Goal: Navigation & Orientation: Go to known website

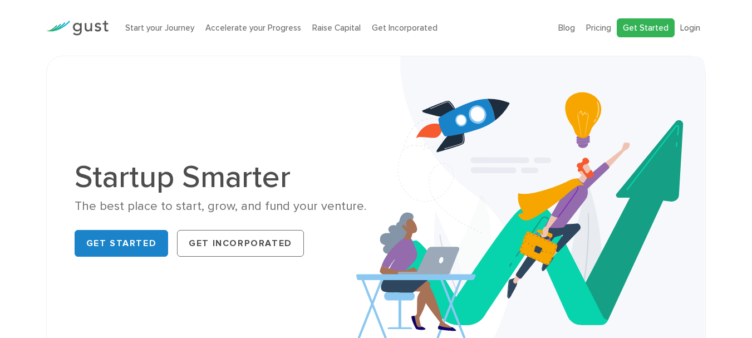
click at [659, 26] on link "Get Started" at bounding box center [645, 27] width 58 height 19
click at [695, 24] on link "Login" at bounding box center [690, 28] width 20 height 10
click at [654, 27] on link "Get Started" at bounding box center [645, 27] width 58 height 19
click at [698, 29] on link "Login" at bounding box center [690, 28] width 20 height 10
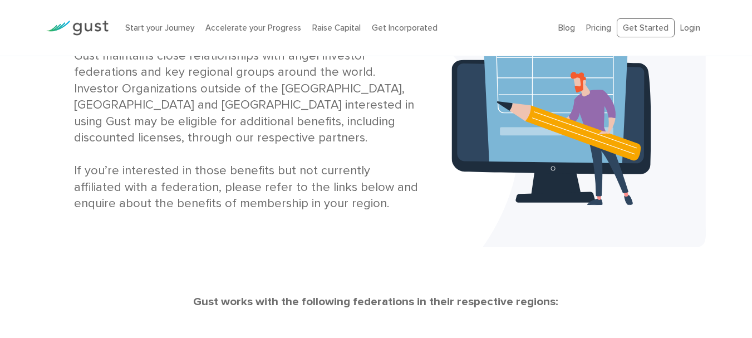
scroll to position [223, 0]
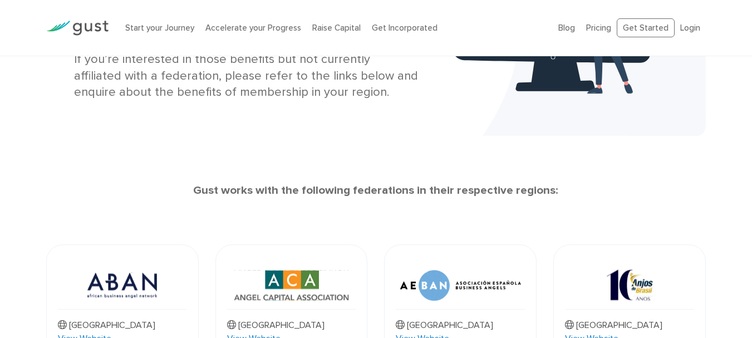
click at [419, 190] on strong "Gust works with the following federations in their respective regions:" at bounding box center [375, 190] width 365 height 14
click at [679, 19] on ul "Blog FAQ Pricing Get Started Login Login" at bounding box center [631, 27] width 147 height 19
click at [692, 32] on link "Login" at bounding box center [690, 28] width 20 height 10
